Goal: Task Accomplishment & Management: Complete application form

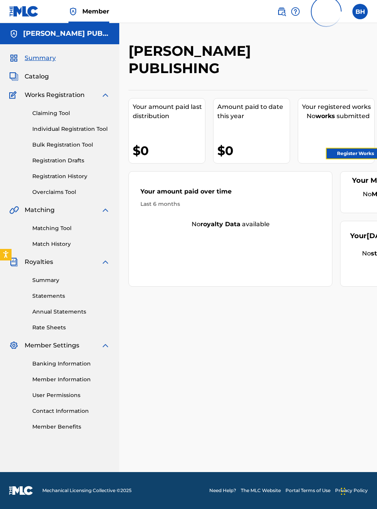
click at [369, 153] on link "Register Works" at bounding box center [355, 154] width 59 height 12
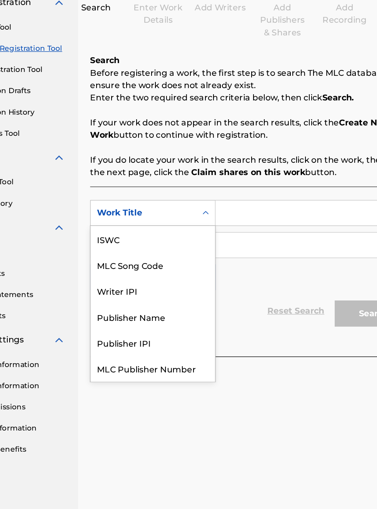
click at [172, 338] on div "Publisher IPI" at bounding box center [175, 347] width 92 height 19
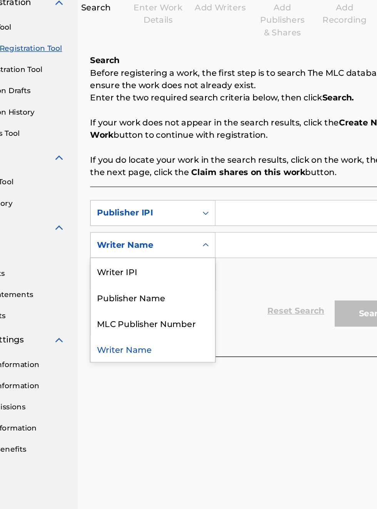
click at [182, 316] on div "Publisher Name" at bounding box center [175, 313] width 92 height 19
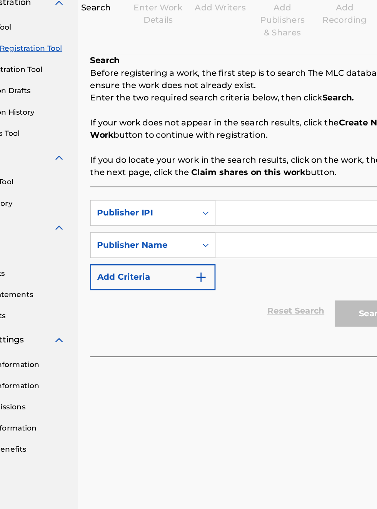
click at [255, 242] on input "Search Form" at bounding box center [295, 251] width 146 height 18
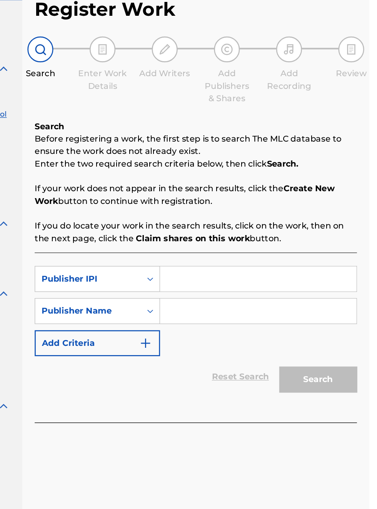
click at [253, 242] on input "Search Form" at bounding box center [295, 251] width 146 height 18
type input "00340604990"
click at [268, 266] on input "Search Form" at bounding box center [295, 275] width 146 height 18
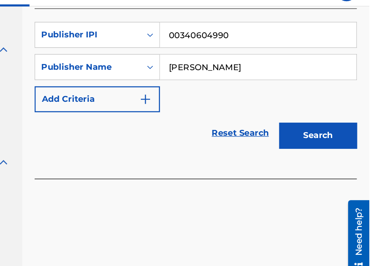
scroll to position [18, 103]
type input "[PERSON_NAME]"
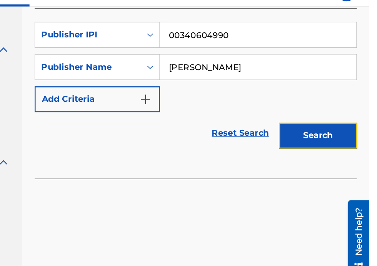
click at [348, 117] on button "Search" at bounding box center [339, 118] width 58 height 19
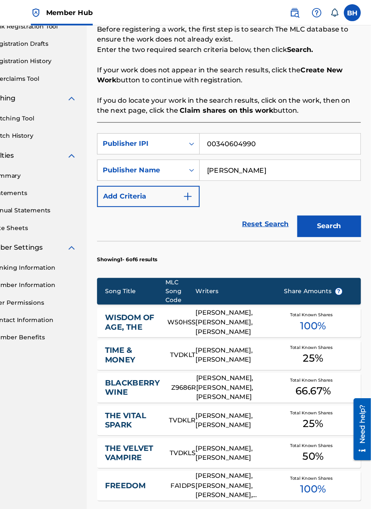
scroll to position [0, 0]
